Goal: Find specific page/section: Find specific page/section

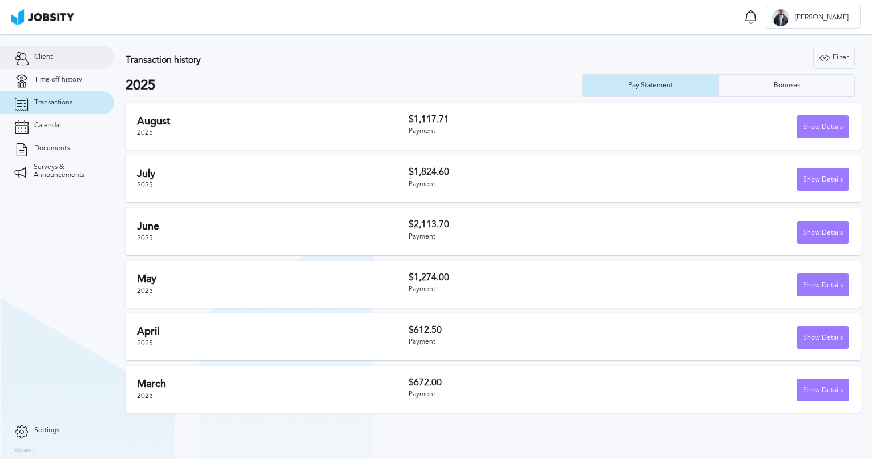
click at [61, 64] on link "Client" at bounding box center [57, 57] width 114 height 23
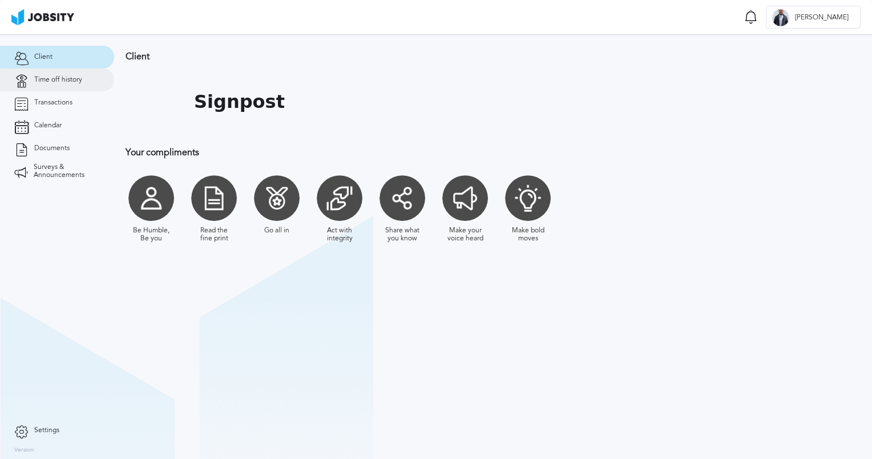
click at [54, 73] on link "Time off history" at bounding box center [57, 80] width 114 height 23
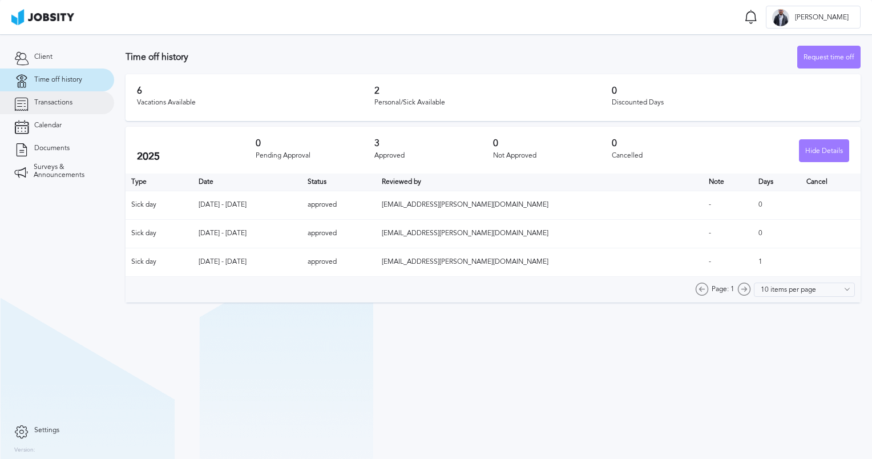
click at [49, 103] on span "Transactions" at bounding box center [53, 103] width 38 height 8
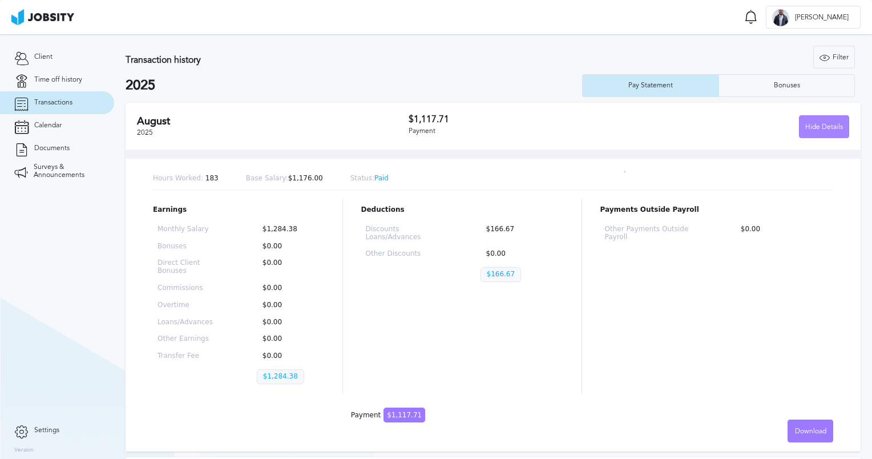
click at [818, 119] on div "Hide Details" at bounding box center [824, 127] width 49 height 23
